Goal: Transaction & Acquisition: Purchase product/service

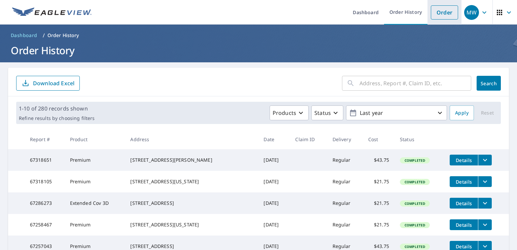
click at [435, 13] on link "Order" at bounding box center [444, 12] width 27 height 14
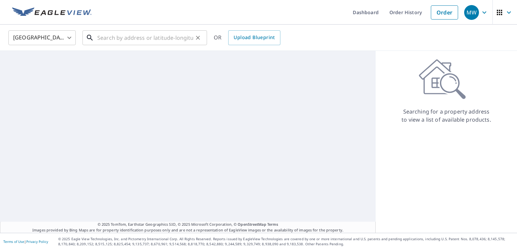
click at [116, 40] on input "text" at bounding box center [145, 37] width 96 height 19
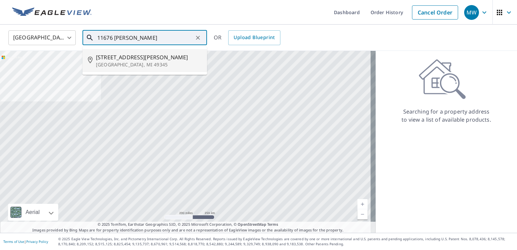
click at [121, 58] on span "[STREET_ADDRESS][PERSON_NAME]" at bounding box center [149, 57] width 106 height 8
type input "[STREET_ADDRESS][PERSON_NAME]"
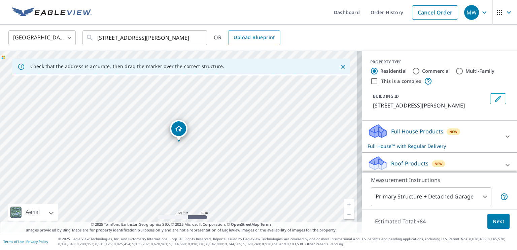
click at [346, 203] on link "Current Level 17, Zoom In" at bounding box center [349, 204] width 10 height 10
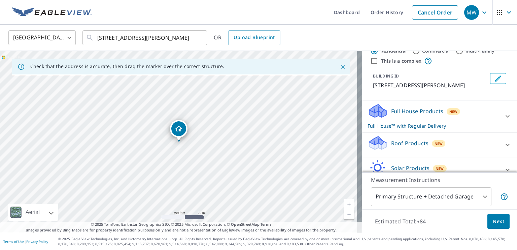
scroll to position [55, 0]
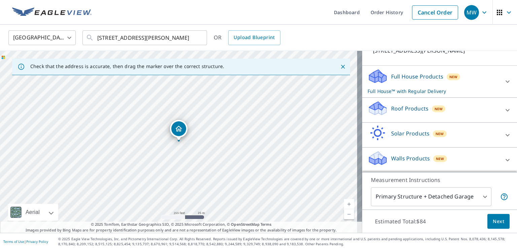
click at [504, 108] on icon at bounding box center [508, 110] width 8 height 8
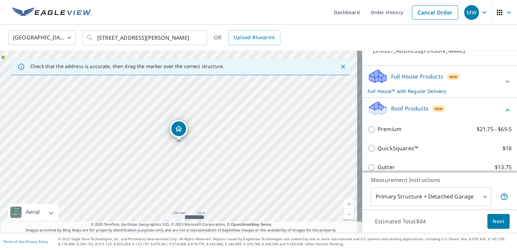
click at [368, 127] on input "Premium $21.75 - $69.5" at bounding box center [373, 129] width 10 height 8
checkbox input "true"
checkbox input "false"
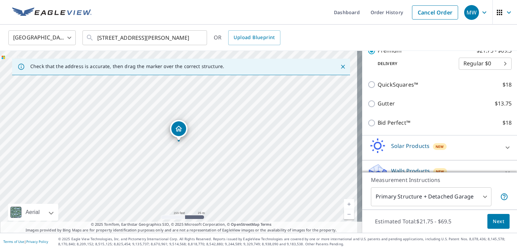
scroll to position [146, 0]
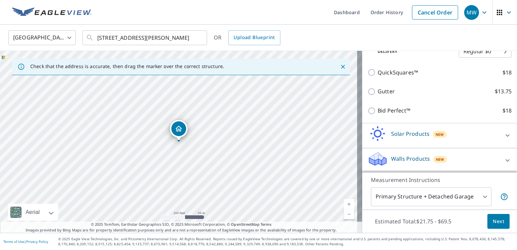
click at [482, 199] on body "MW MW Dashboard Order History Cancel Order MW [GEOGRAPHIC_DATA] US ​ [STREET_AD…" at bounding box center [258, 125] width 517 height 250
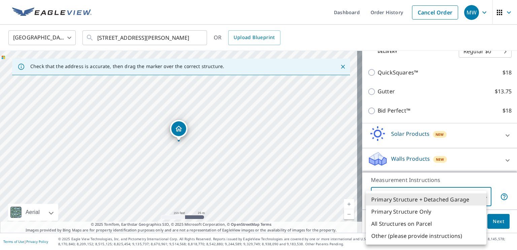
click at [424, 223] on li "All Structures on Parcel" at bounding box center [426, 224] width 121 height 12
type input "3"
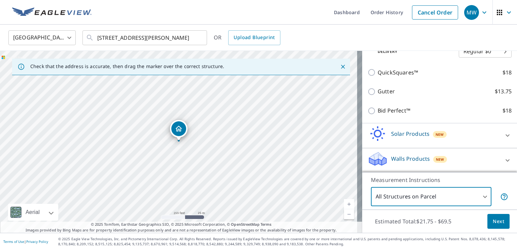
click at [493, 223] on span "Next" at bounding box center [498, 221] width 11 height 8
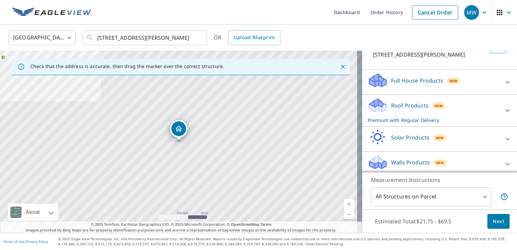
scroll to position [55, 0]
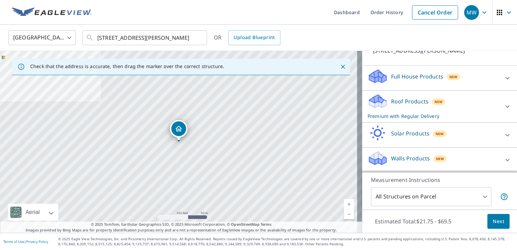
click at [504, 107] on icon at bounding box center [508, 106] width 8 height 8
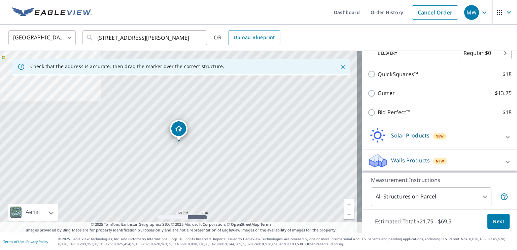
scroll to position [146, 0]
click at [495, 225] on button "Next" at bounding box center [499, 221] width 22 height 15
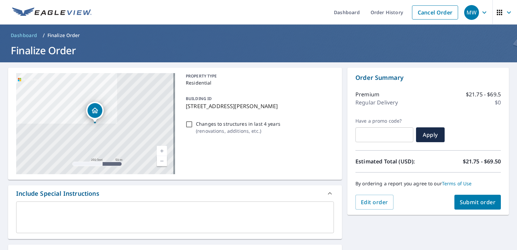
click at [468, 206] on button "Submit order" at bounding box center [478, 202] width 47 height 15
checkbox input "true"
